Goal: Task Accomplishment & Management: Manage account settings

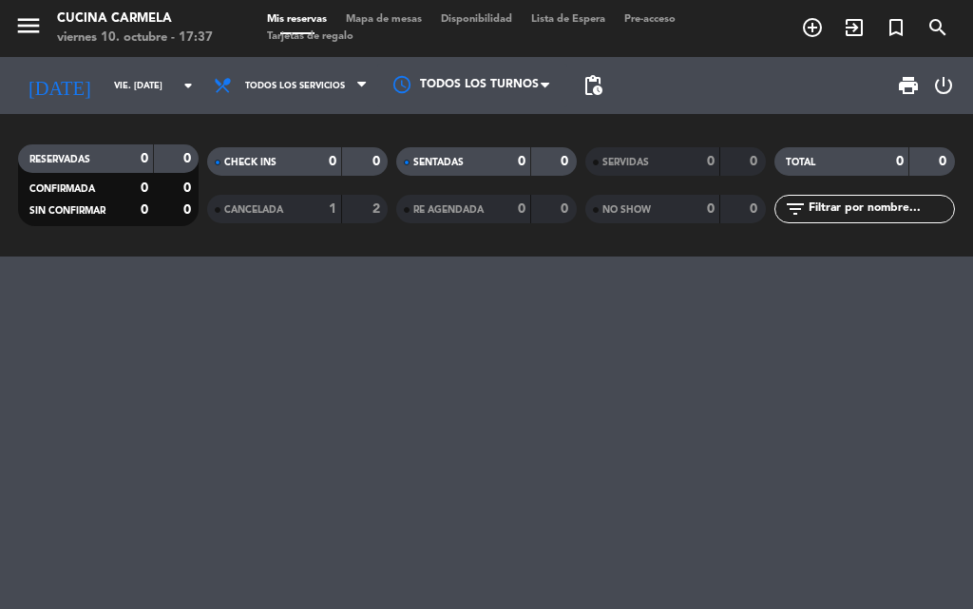
click at [319, 201] on div "1" at bounding box center [318, 210] width 38 height 22
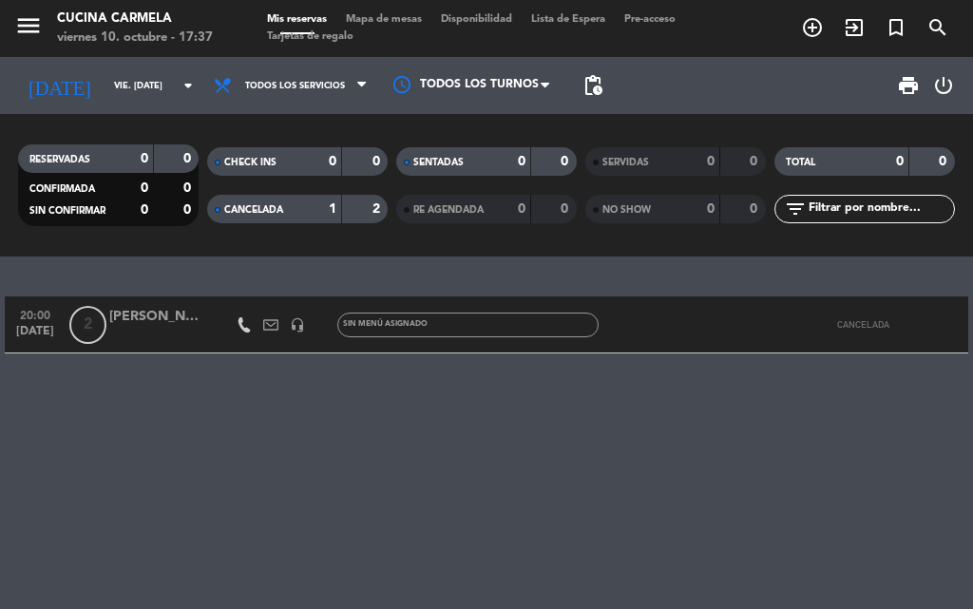
click at [307, 160] on div "0" at bounding box center [318, 162] width 38 height 22
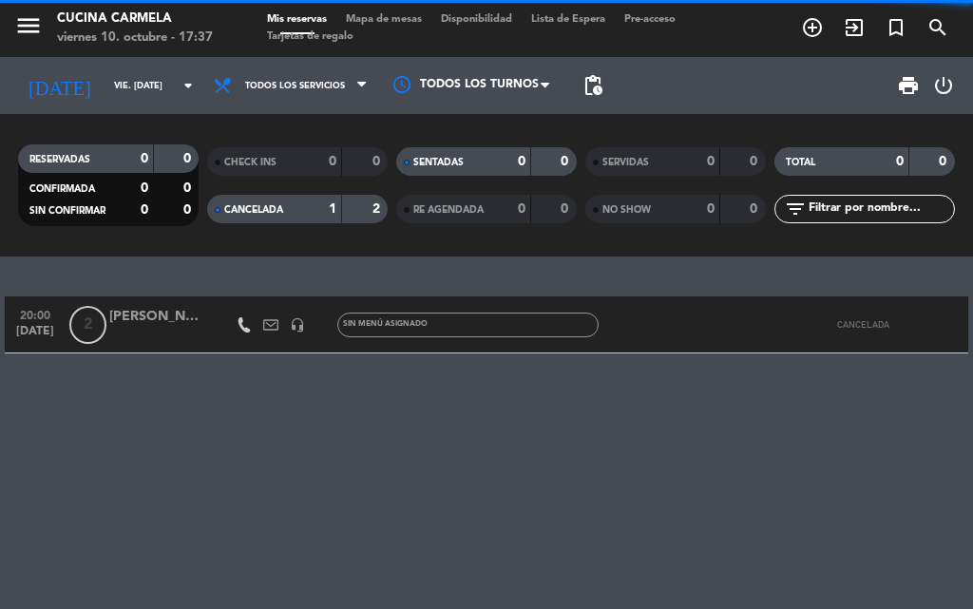
click at [280, 161] on div "CHECK INS" at bounding box center [255, 162] width 87 height 22
click at [266, 215] on span "CANCELADA" at bounding box center [253, 210] width 59 height 10
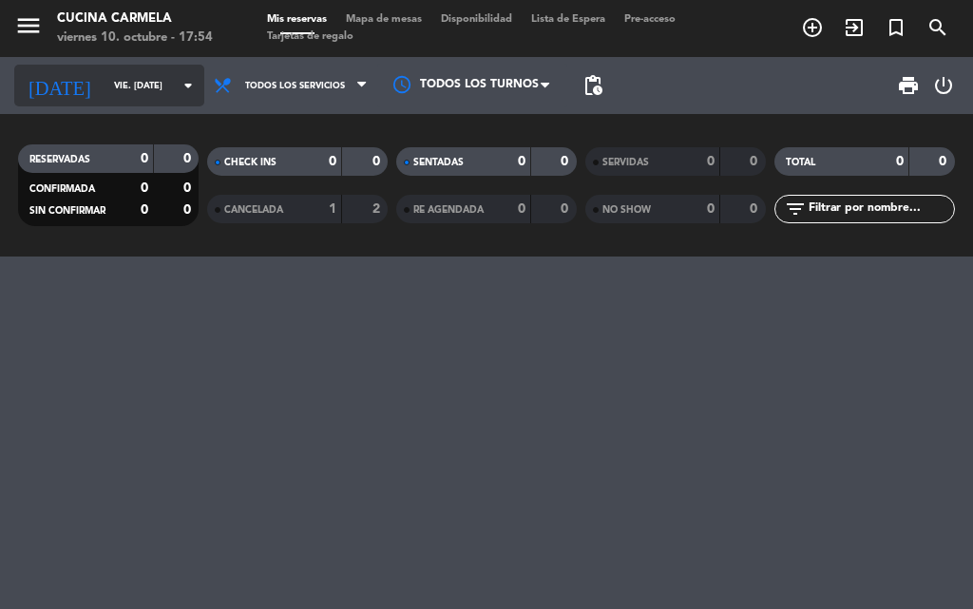
click at [147, 84] on input "vie. [DATE]" at bounding box center [167, 85] width 124 height 29
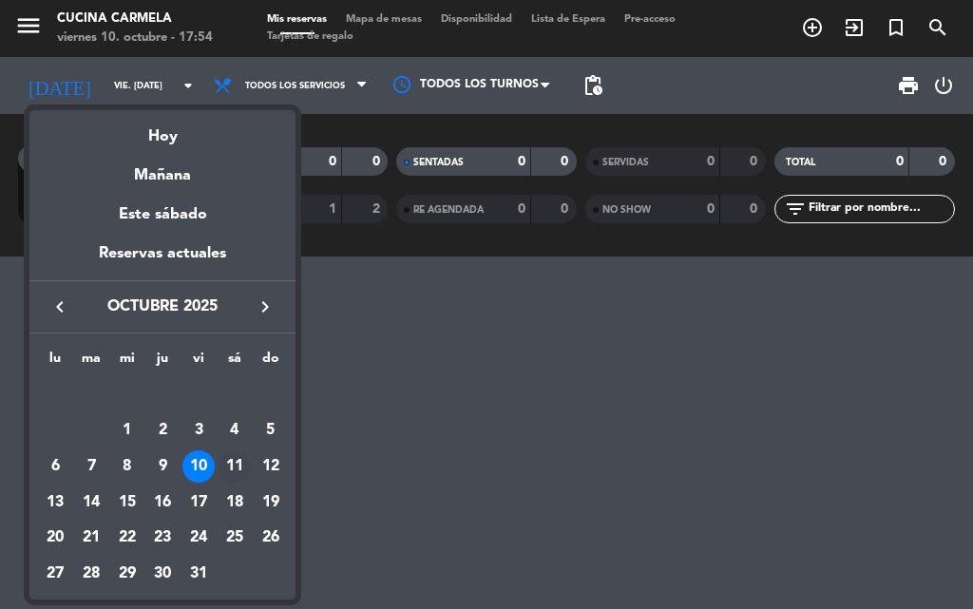
click at [232, 460] on div "11" at bounding box center [235, 466] width 32 height 32
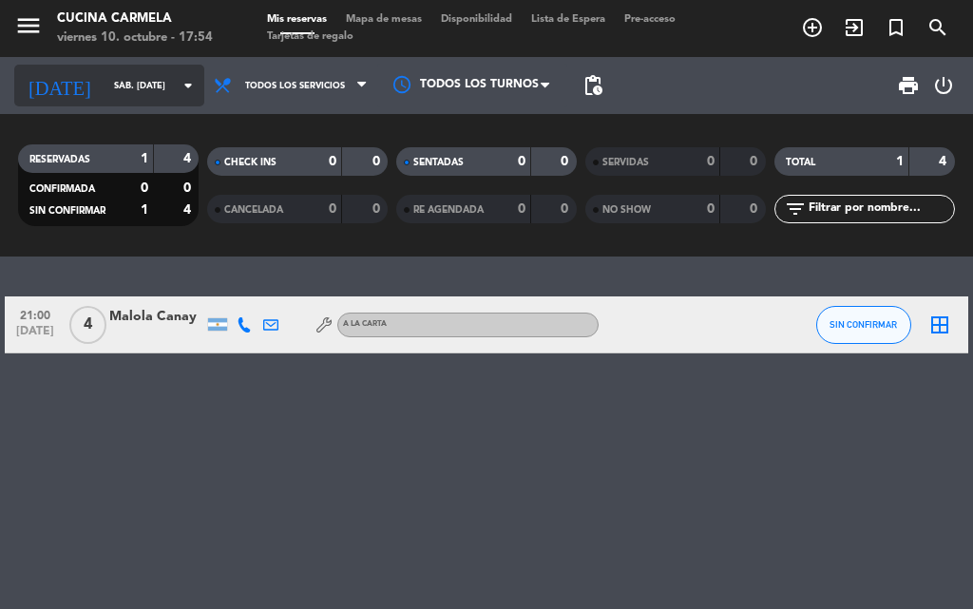
click at [147, 83] on input "sáb. [DATE]" at bounding box center [167, 85] width 124 height 29
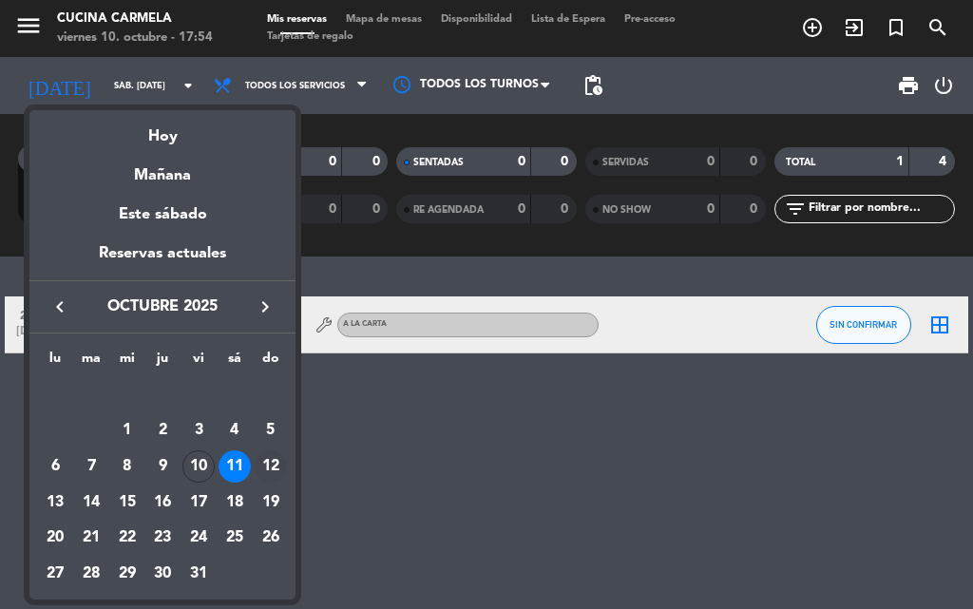
click at [269, 467] on div "12" at bounding box center [271, 466] width 32 height 32
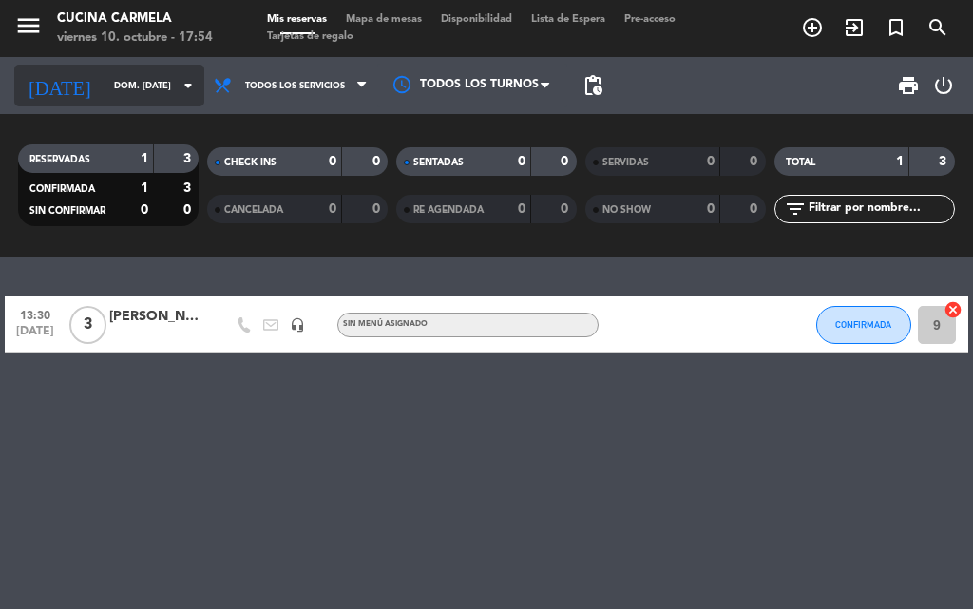
click at [152, 86] on input "dom. [DATE]" at bounding box center [167, 85] width 124 height 29
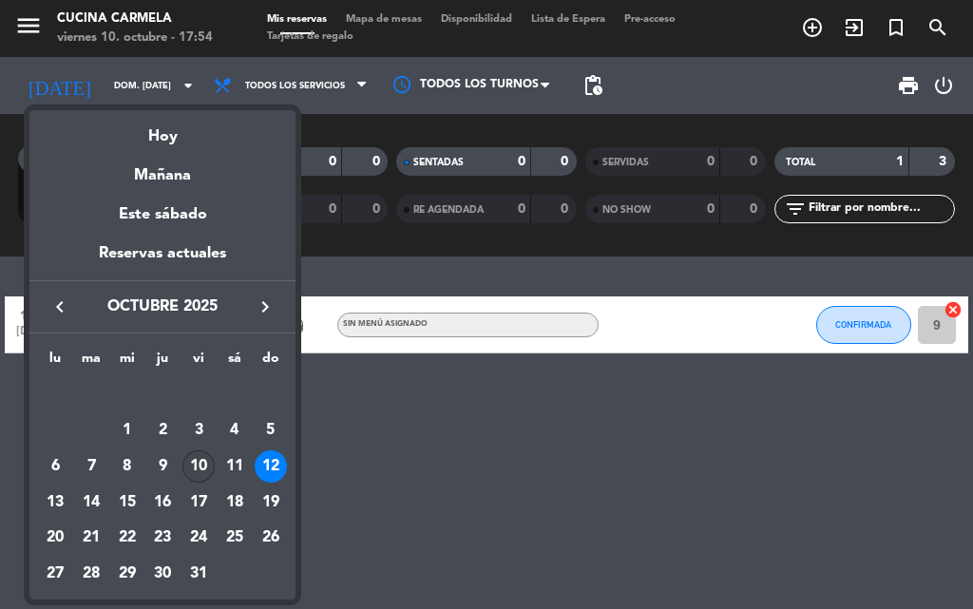
click at [194, 460] on div "10" at bounding box center [198, 466] width 32 height 32
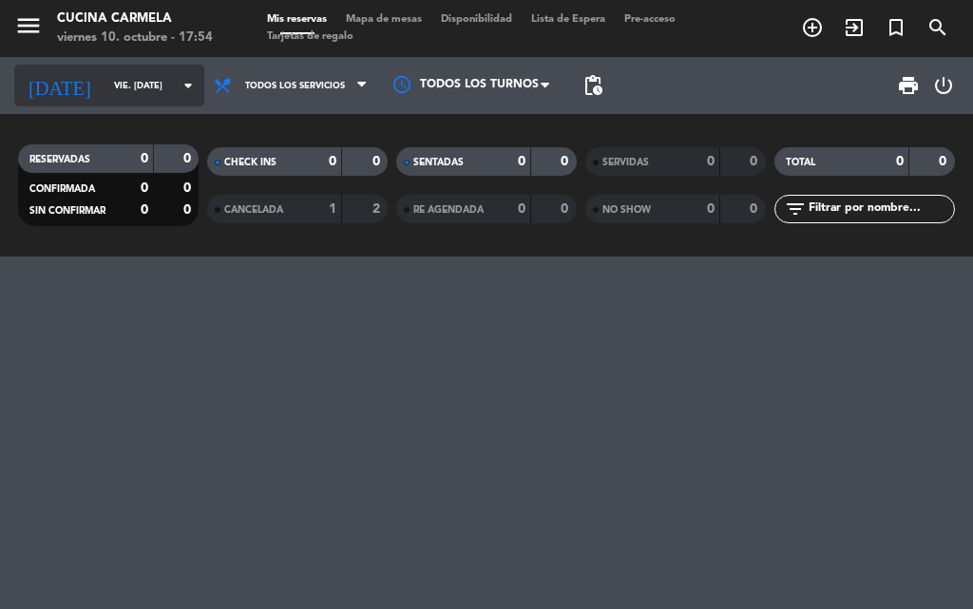
click at [156, 83] on input "vie. [DATE]" at bounding box center [167, 85] width 124 height 29
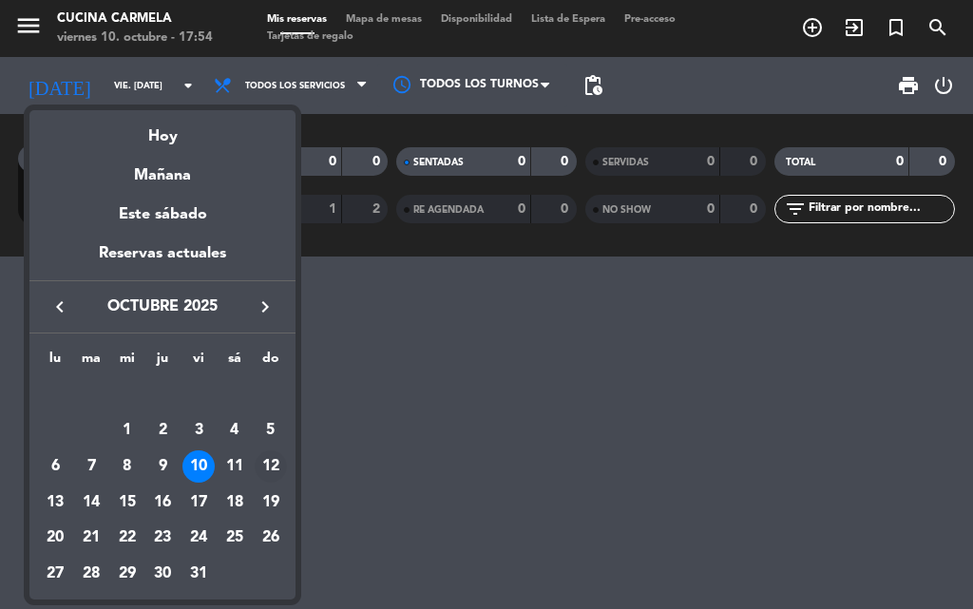
click at [268, 468] on div "12" at bounding box center [271, 466] width 32 height 32
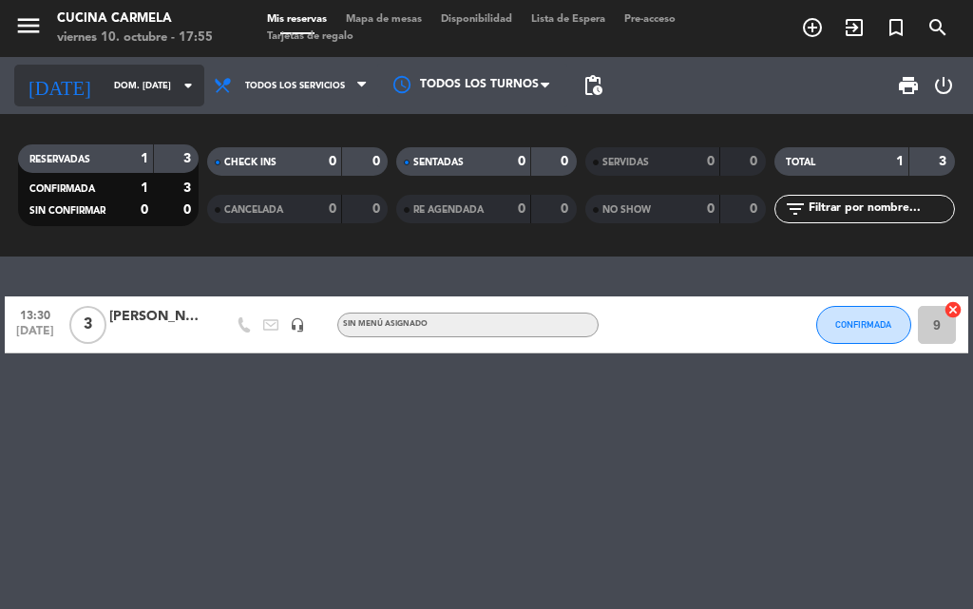
click at [128, 83] on input "dom. [DATE]" at bounding box center [167, 85] width 124 height 29
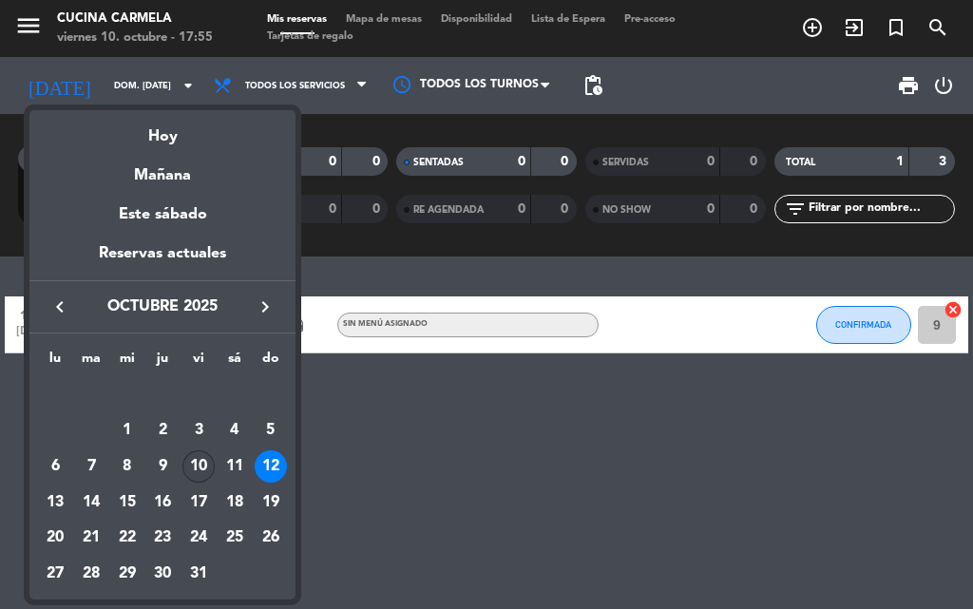
click at [203, 452] on div "10" at bounding box center [198, 466] width 32 height 32
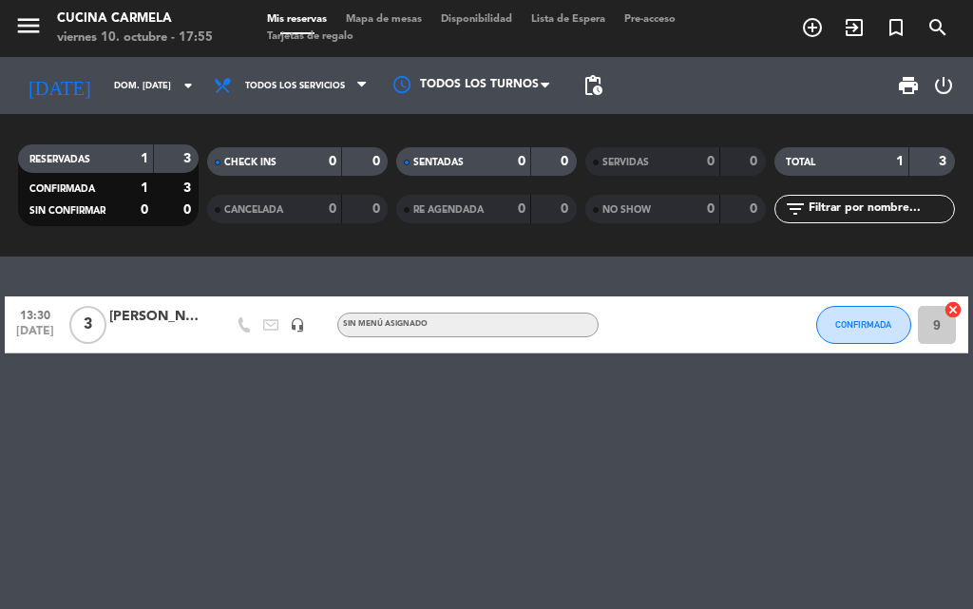
type input "vie. [DATE]"
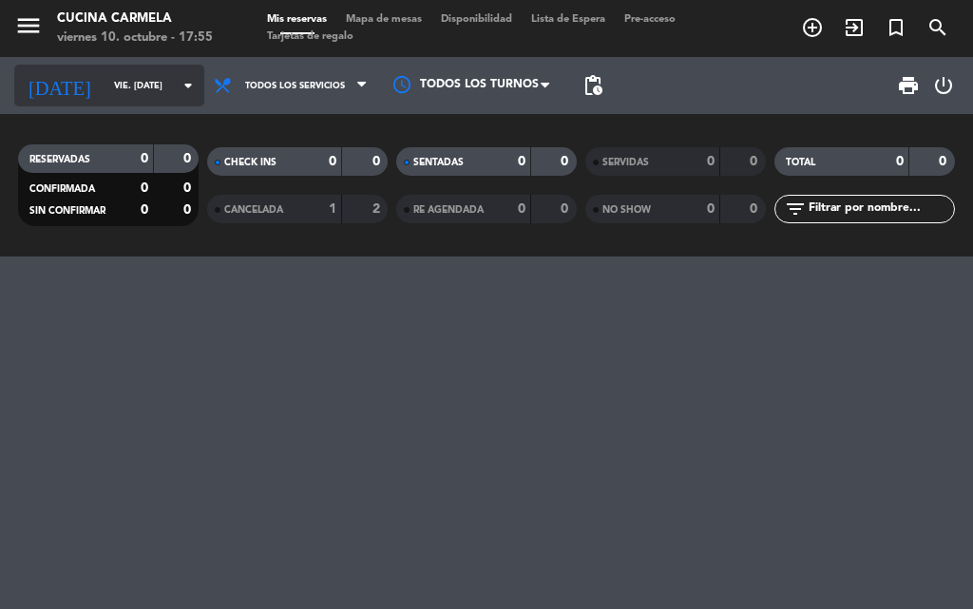
click at [157, 85] on input "vie. [DATE]" at bounding box center [167, 85] width 124 height 29
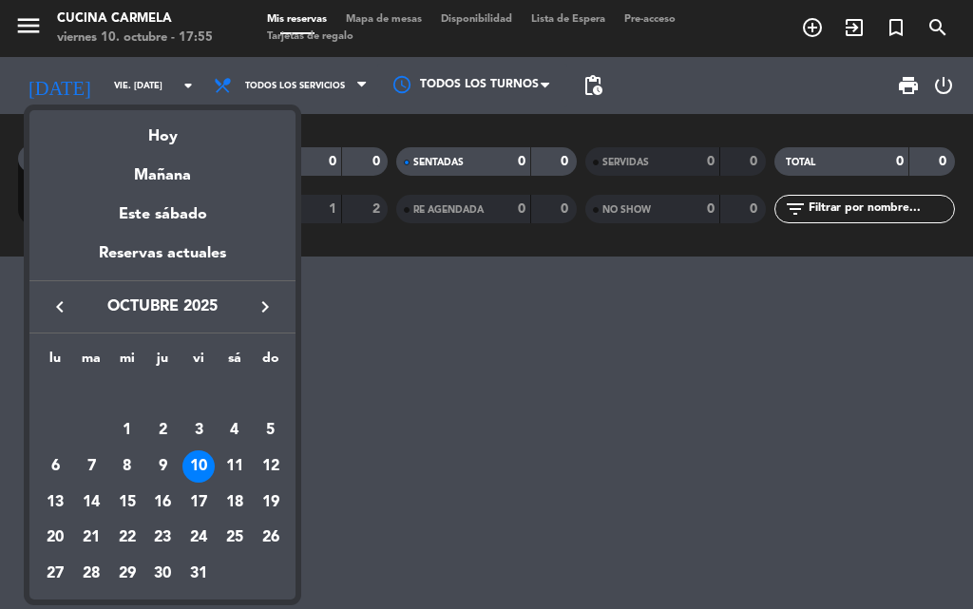
click at [198, 481] on div "10" at bounding box center [198, 466] width 32 height 32
